Goal: Find specific page/section: Find specific page/section

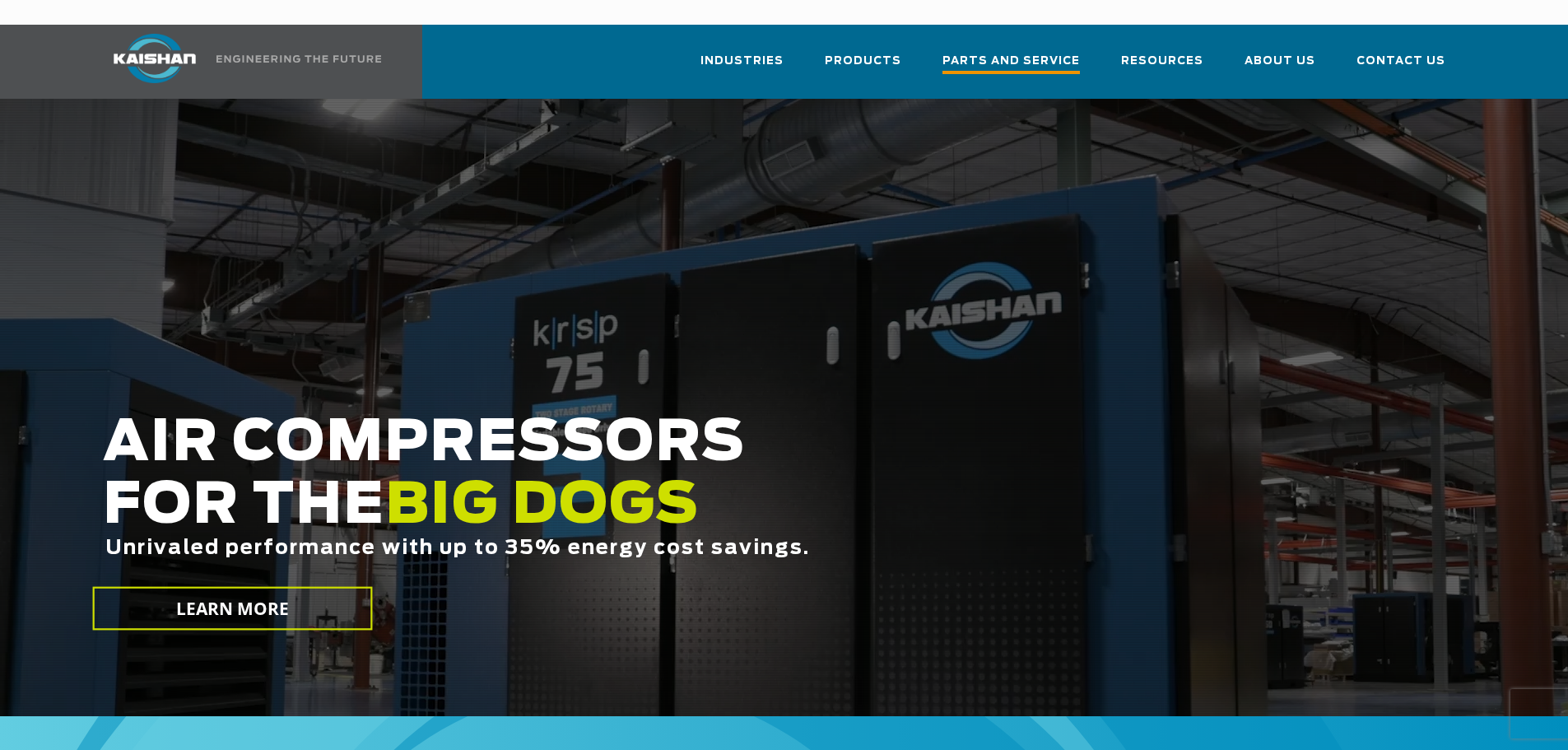
click at [1021, 52] on span "Parts and Service" at bounding box center [1011, 63] width 137 height 22
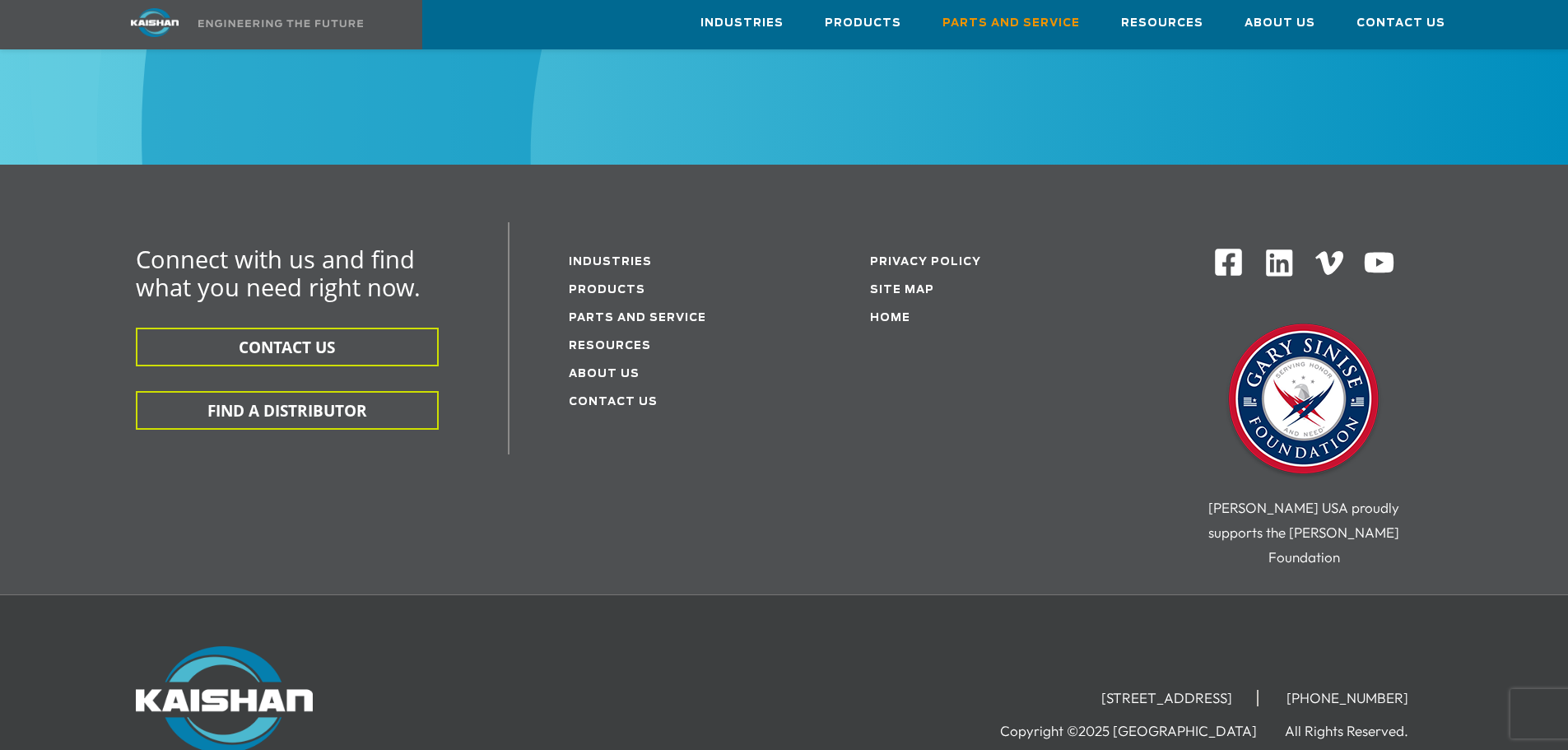
scroll to position [2237, 0]
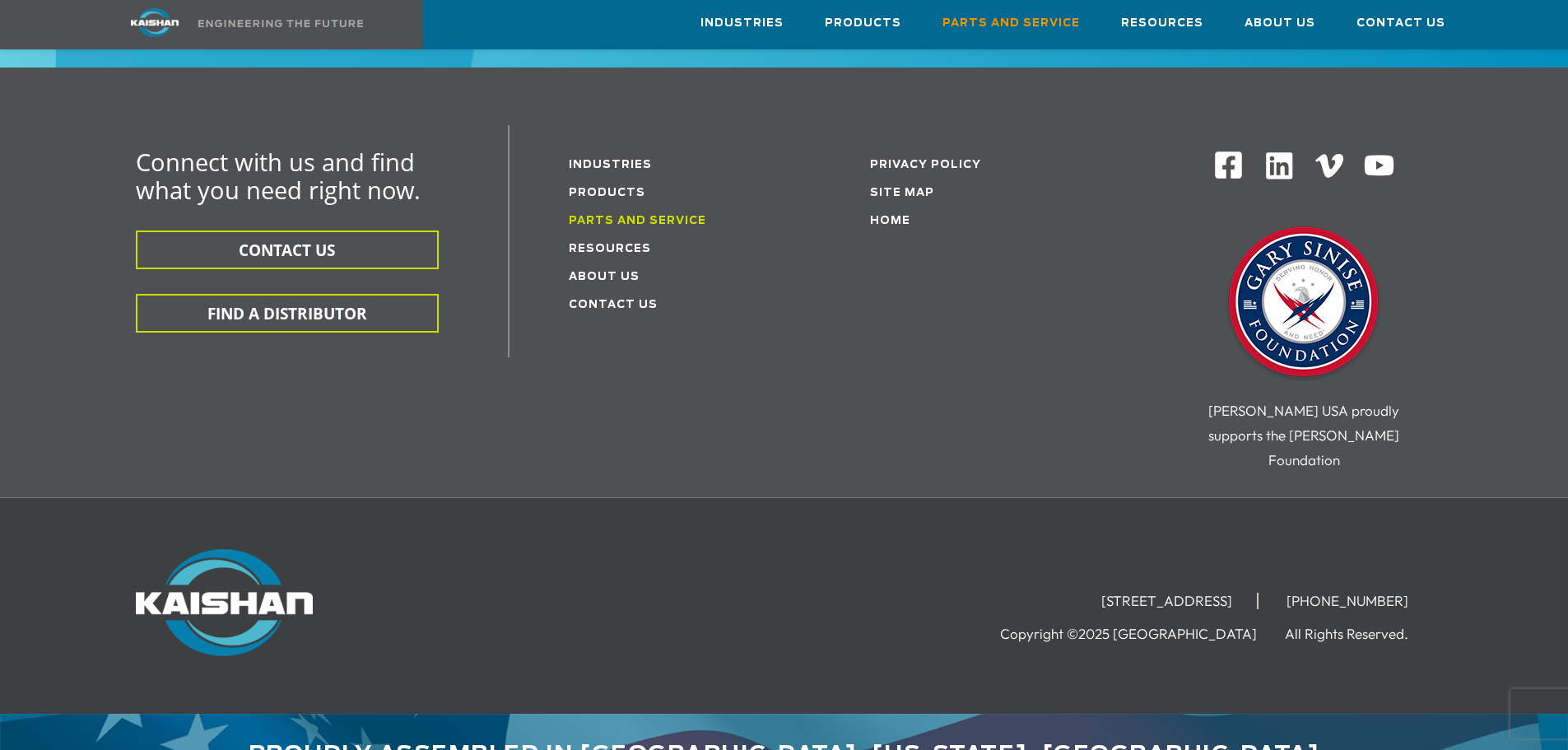
click at [605, 216] on link "Parts and service" at bounding box center [637, 221] width 137 height 10
